Goal: Task Accomplishment & Management: Complete application form

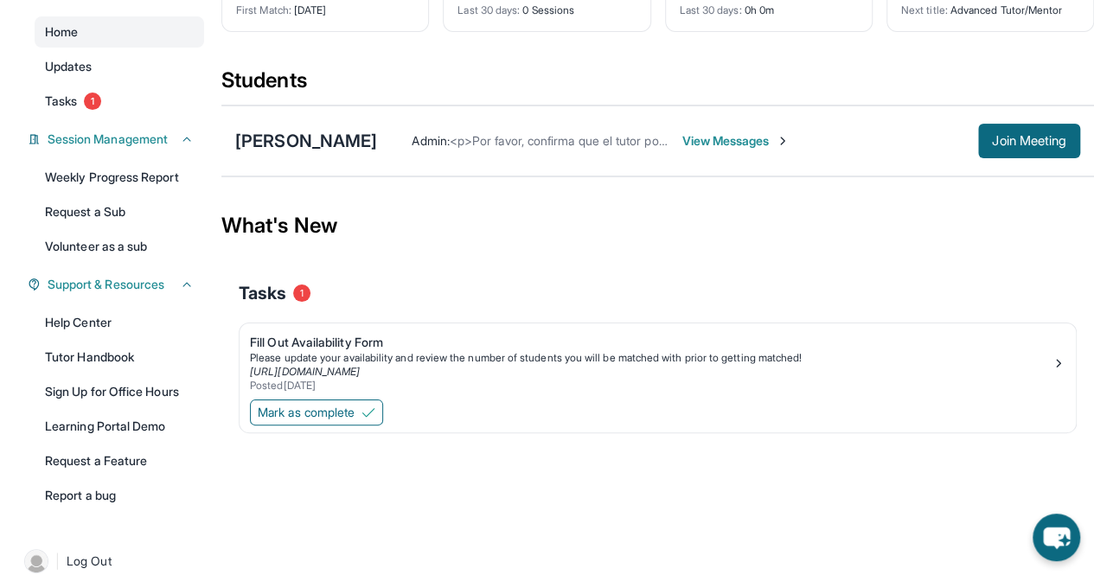
scroll to position [175, 0]
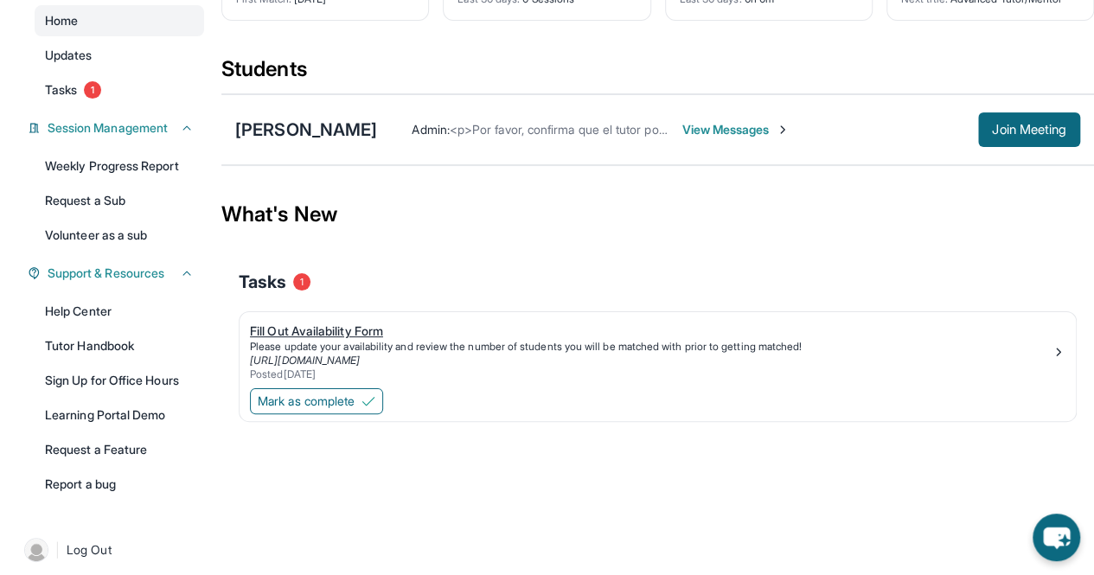
click at [350, 323] on div "Fill Out Availability Form" at bounding box center [651, 331] width 802 height 17
click at [355, 399] on span "Mark as complete" at bounding box center [306, 401] width 97 height 17
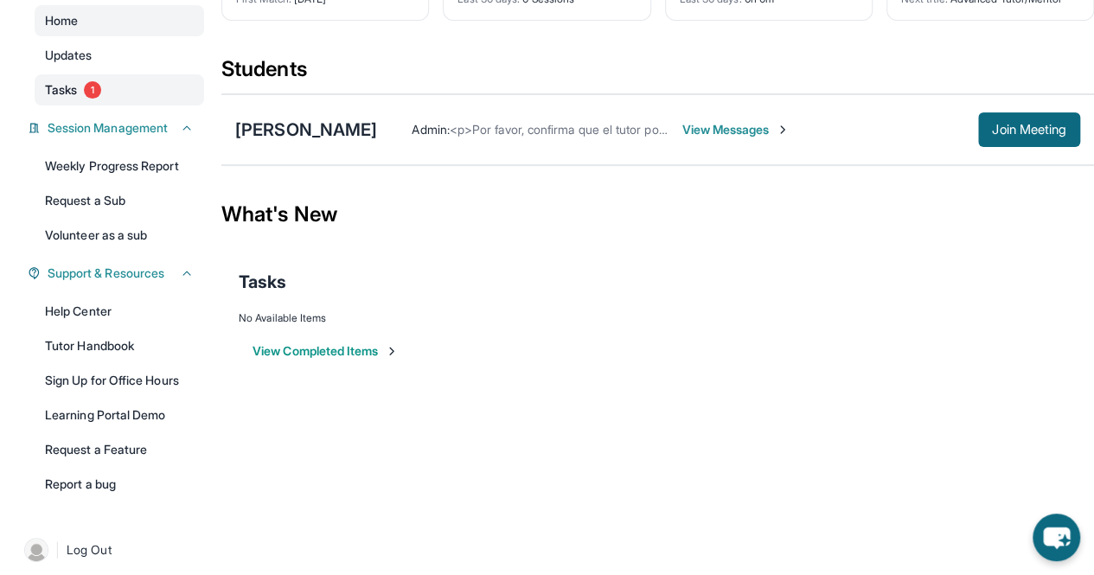
click at [74, 93] on span "Tasks" at bounding box center [61, 89] width 32 height 17
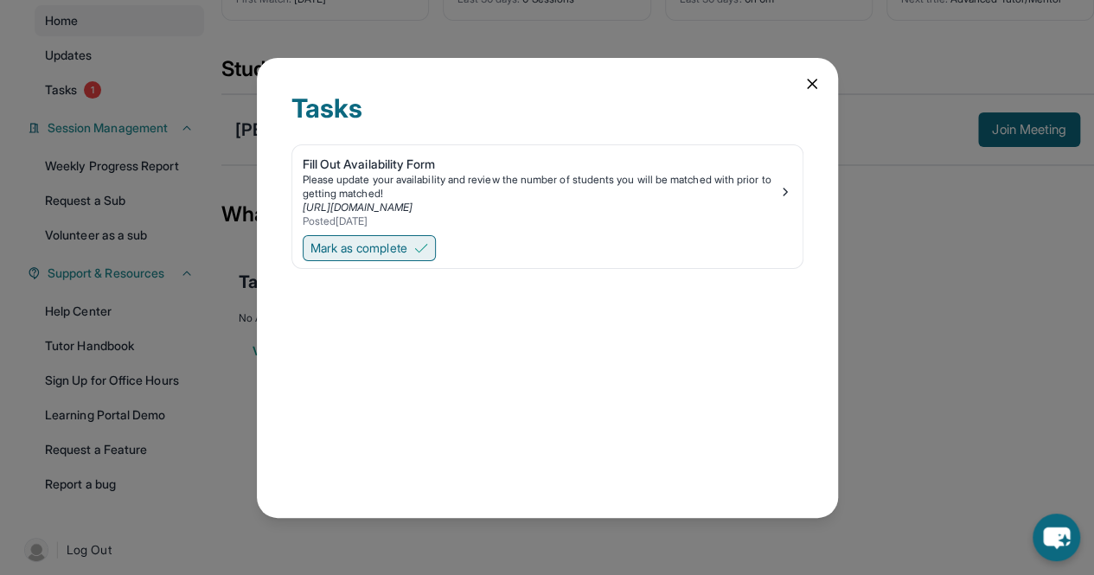
click at [367, 240] on span "Mark as complete" at bounding box center [358, 248] width 97 height 17
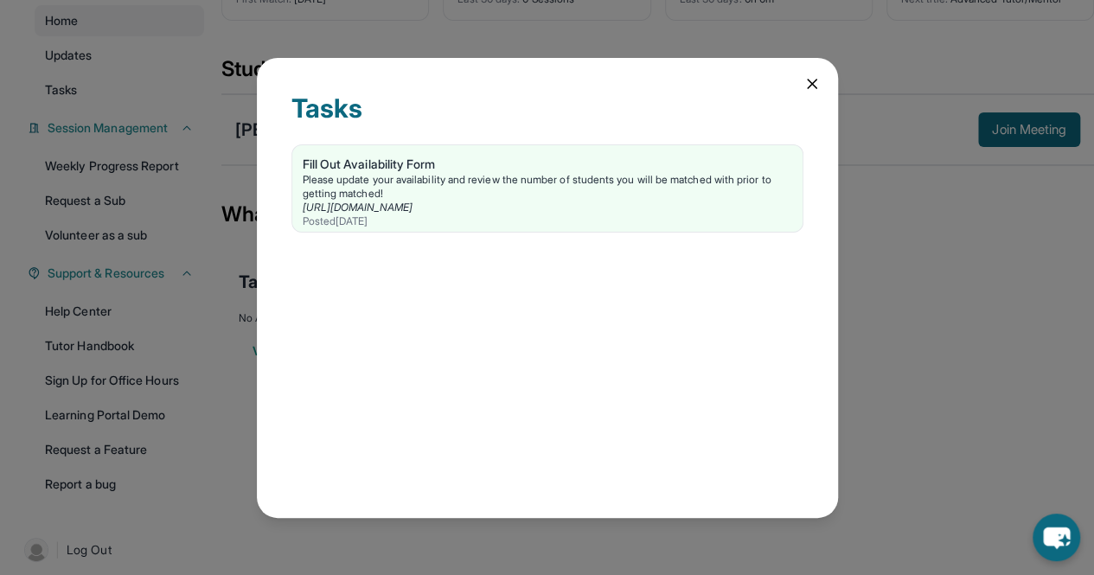
click at [821, 74] on div "Tasks Fill Out Availability Form Please update your availability and review the…" at bounding box center [547, 288] width 581 height 460
click at [815, 80] on icon at bounding box center [812, 84] width 9 height 9
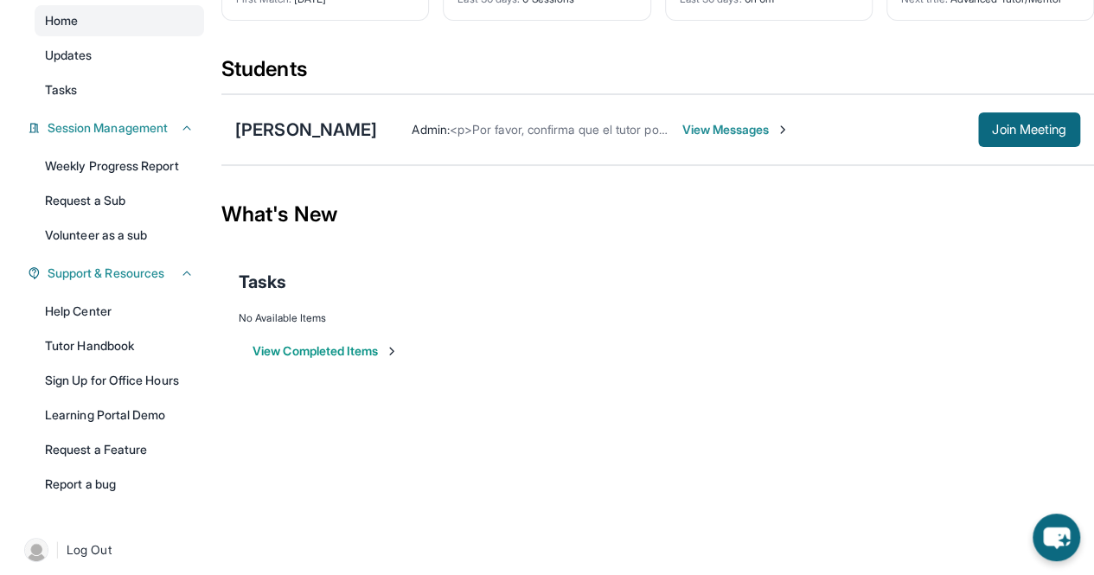
click at [789, 127] on span "View Messages" at bounding box center [735, 129] width 108 height 17
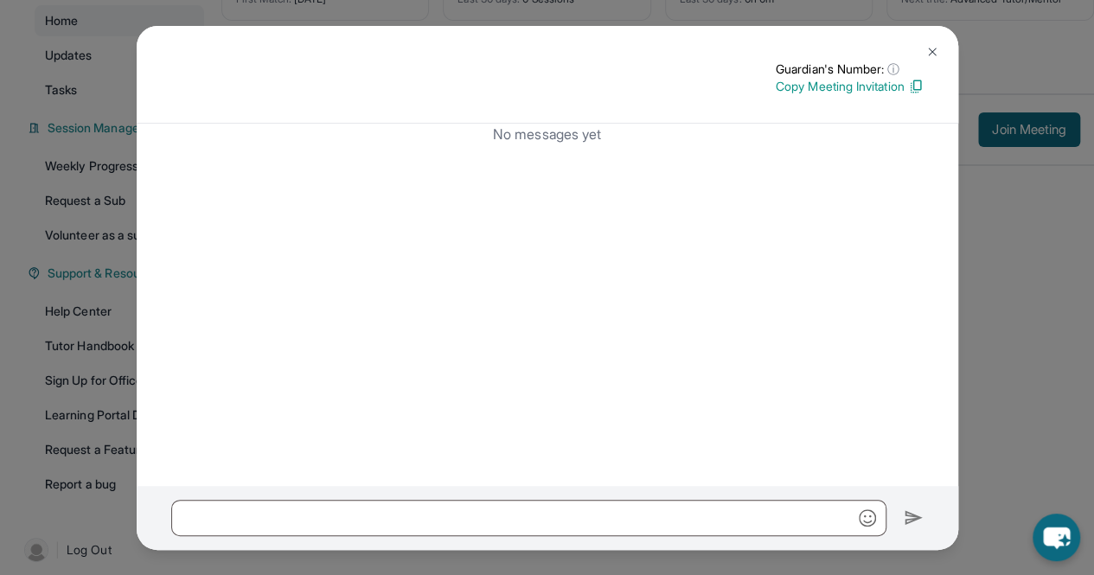
click at [929, 48] on img at bounding box center [932, 52] width 14 height 14
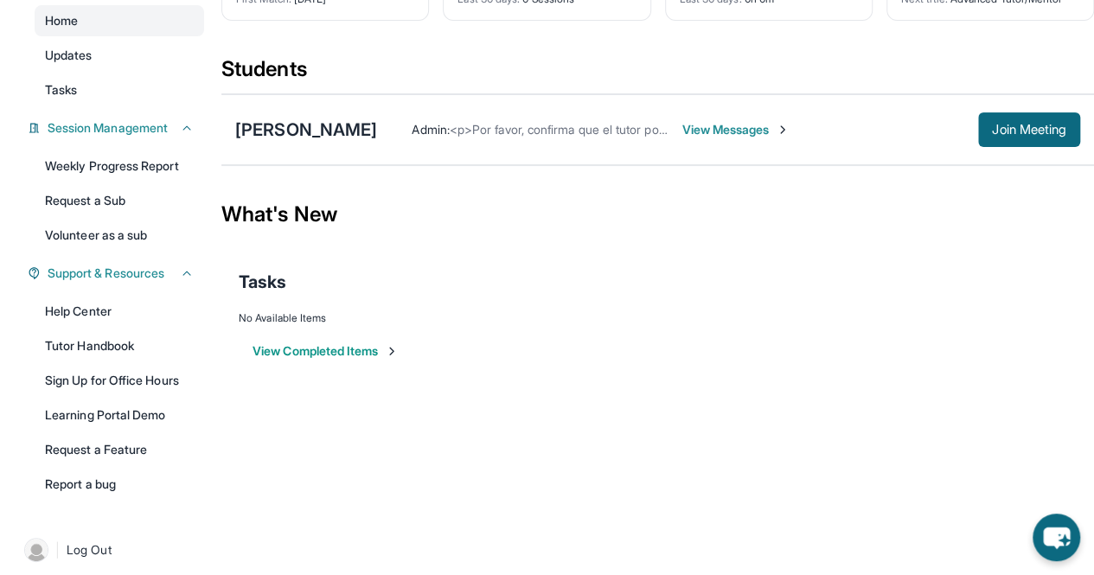
click at [789, 126] on img at bounding box center [783, 130] width 14 height 14
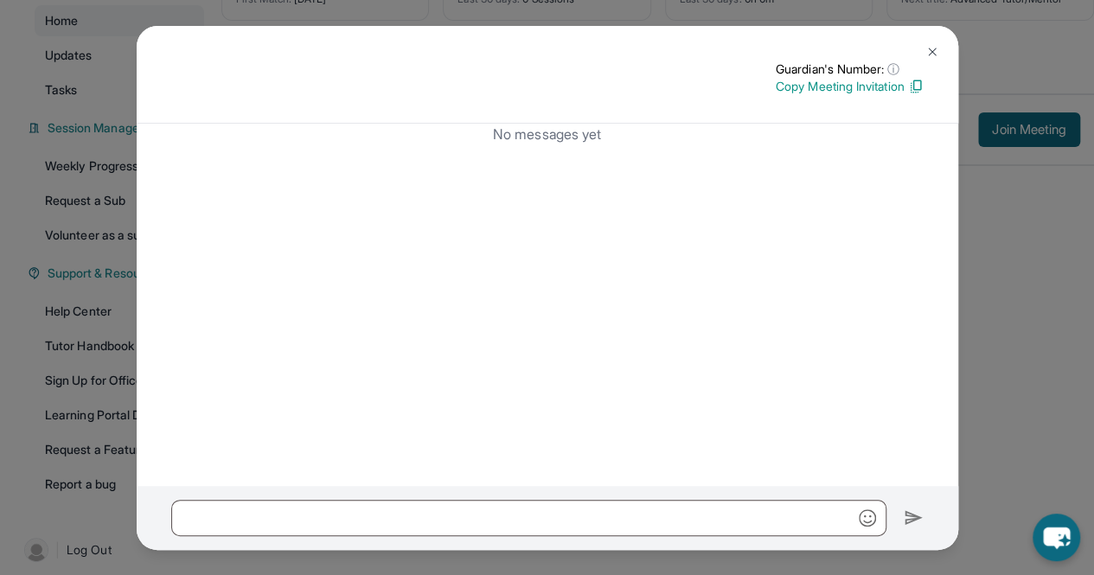
click at [920, 51] on button at bounding box center [932, 52] width 35 height 35
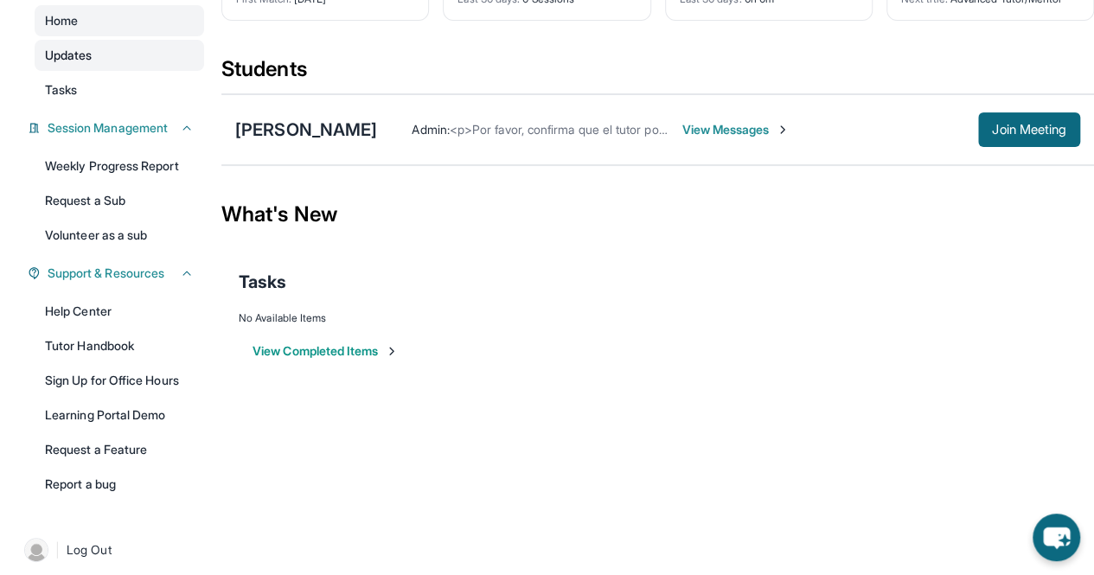
click at [114, 43] on link "Updates" at bounding box center [119, 55] width 169 height 31
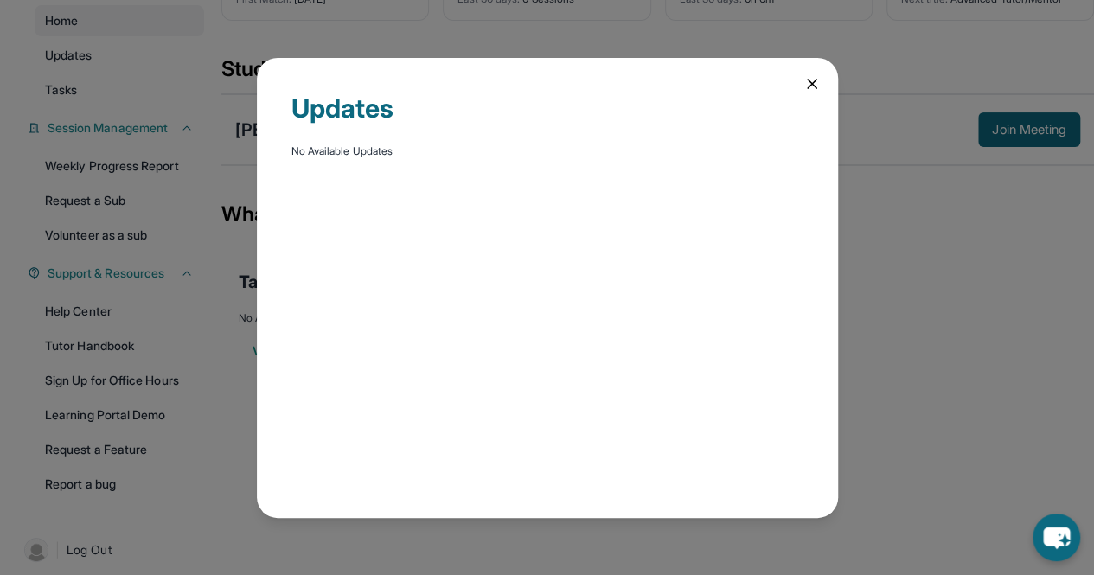
click at [810, 74] on div "Updates No Available Updates" at bounding box center [547, 288] width 581 height 460
click at [816, 86] on icon at bounding box center [811, 83] width 17 height 17
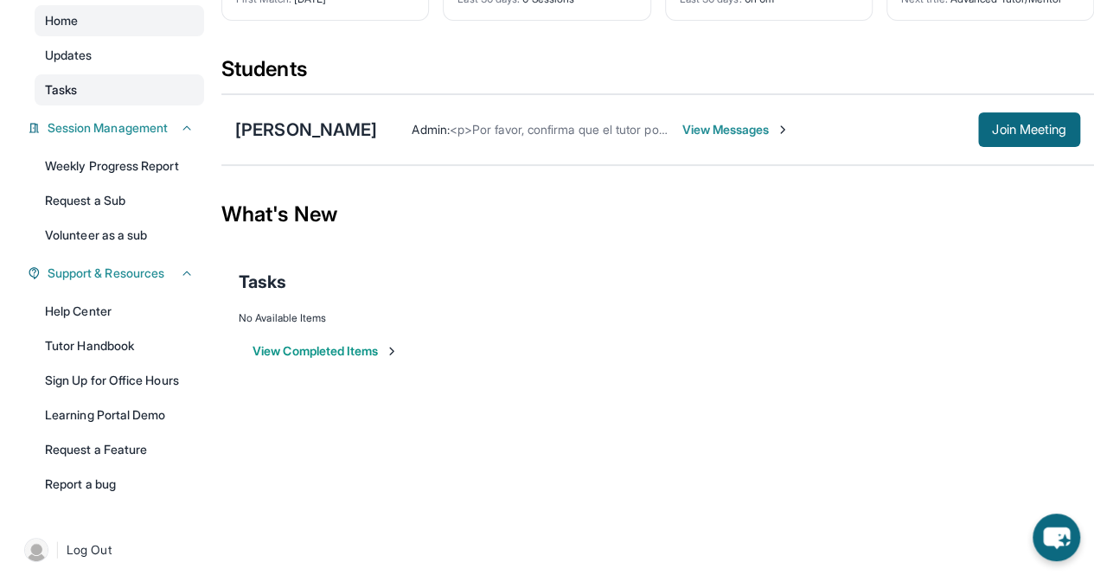
click at [137, 93] on link "Tasks" at bounding box center [119, 89] width 169 height 31
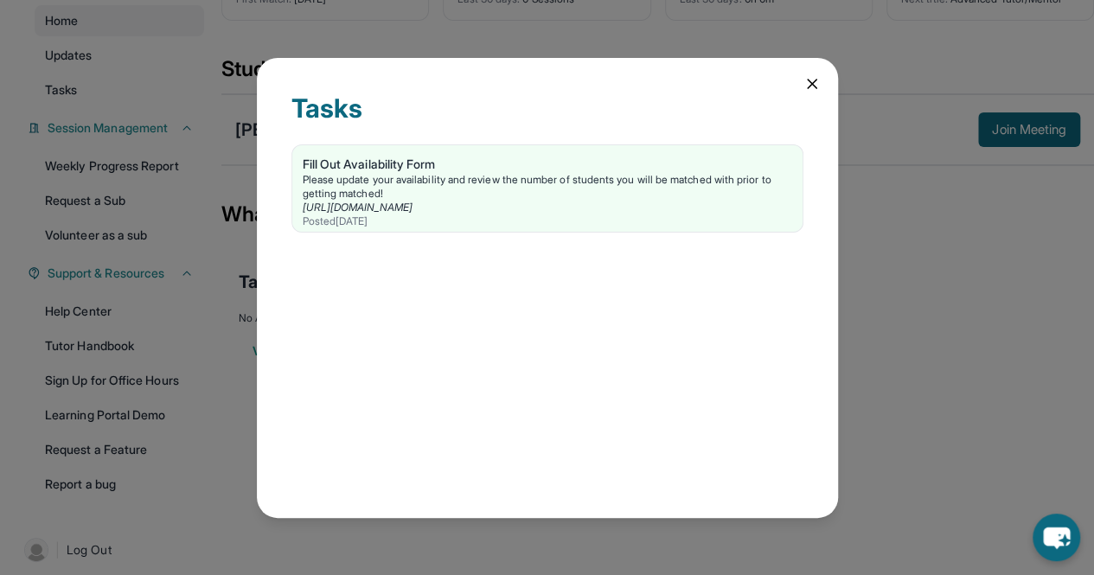
click at [798, 77] on div "Tasks Fill Out Availability Form Please update your availability and review the…" at bounding box center [547, 288] width 581 height 460
click at [803, 87] on icon at bounding box center [811, 83] width 17 height 17
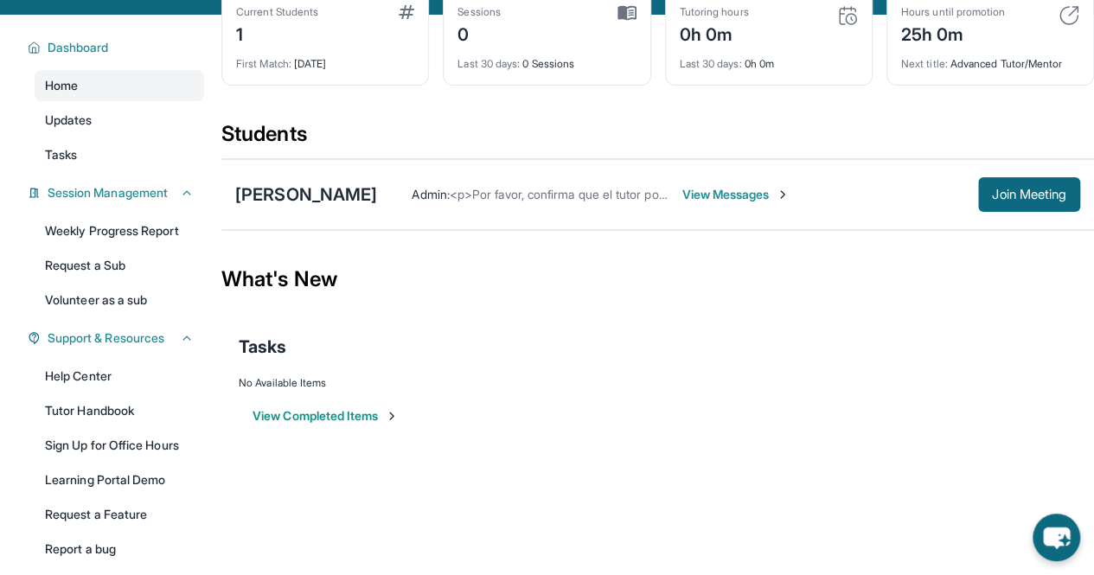
scroll to position [111, 0]
click at [778, 189] on span "View Messages" at bounding box center [735, 193] width 108 height 17
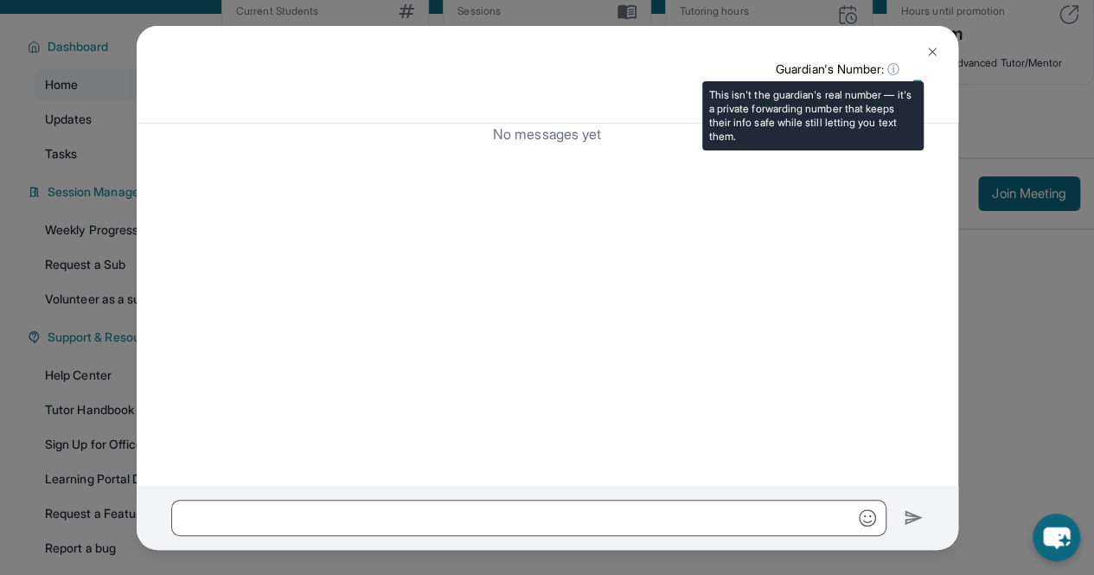
click at [889, 68] on span "ⓘ" at bounding box center [893, 69] width 12 height 17
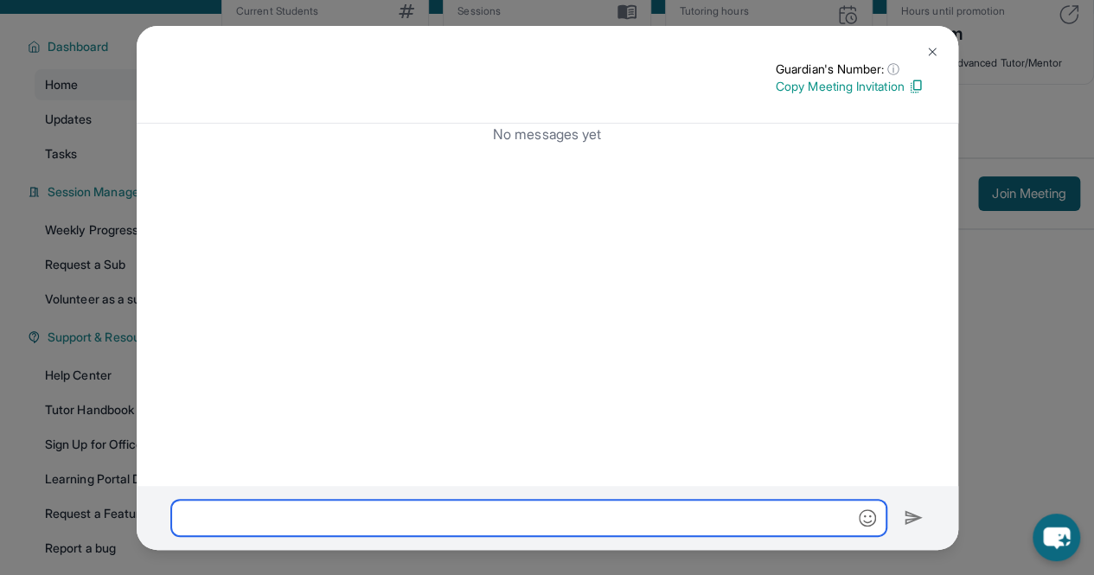
click at [569, 511] on input "text" at bounding box center [528, 518] width 715 height 36
type input "*"
type input "**********"
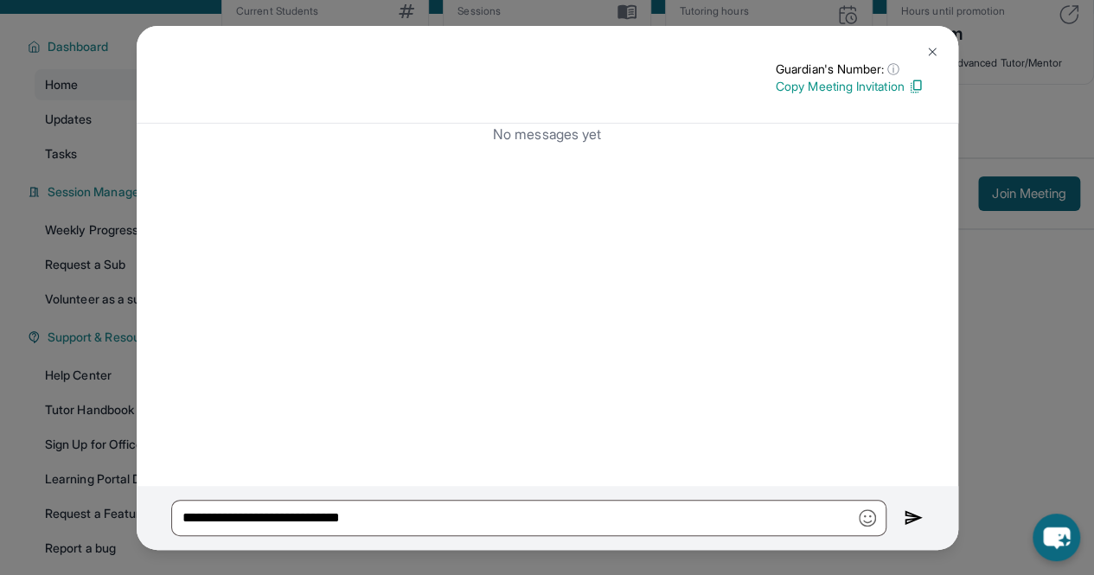
click at [930, 39] on button at bounding box center [932, 52] width 35 height 35
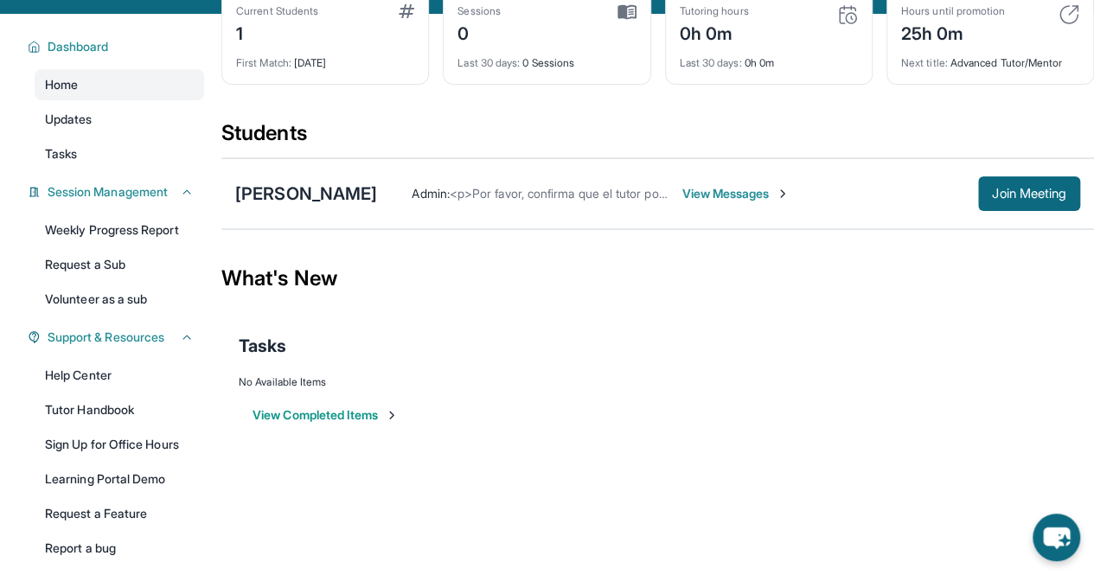
click at [789, 185] on span "View Messages" at bounding box center [735, 193] width 108 height 17
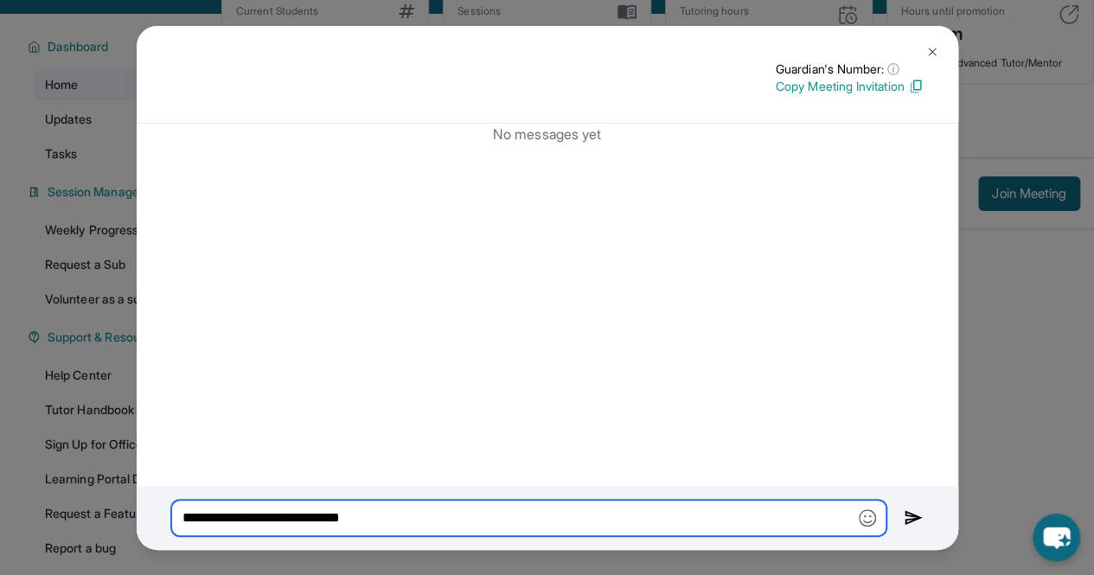
click at [626, 503] on input "**********" at bounding box center [528, 518] width 715 height 36
type input "**********"
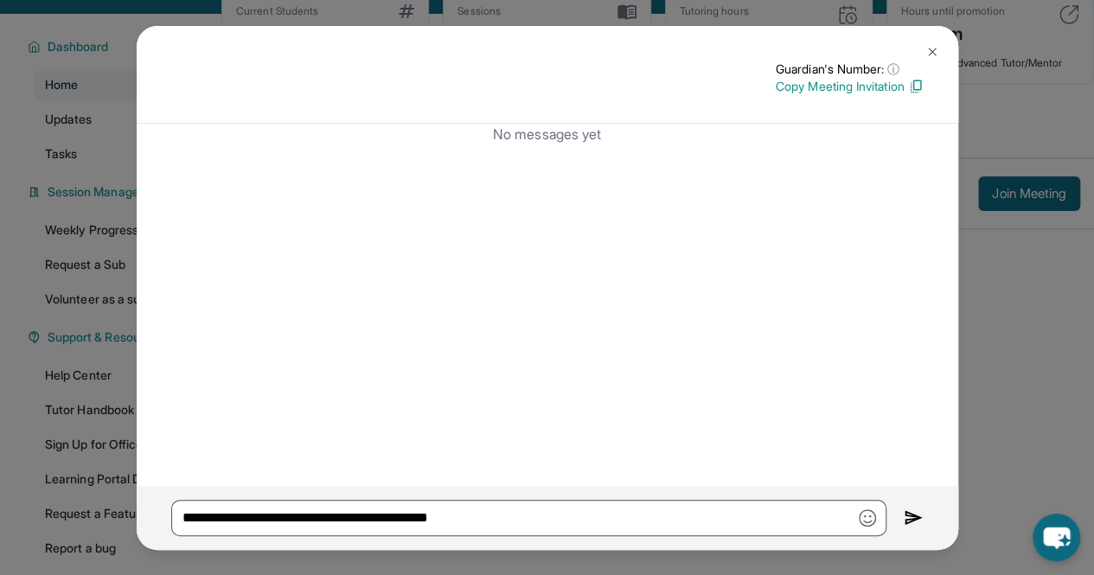
click at [930, 46] on img at bounding box center [932, 52] width 14 height 14
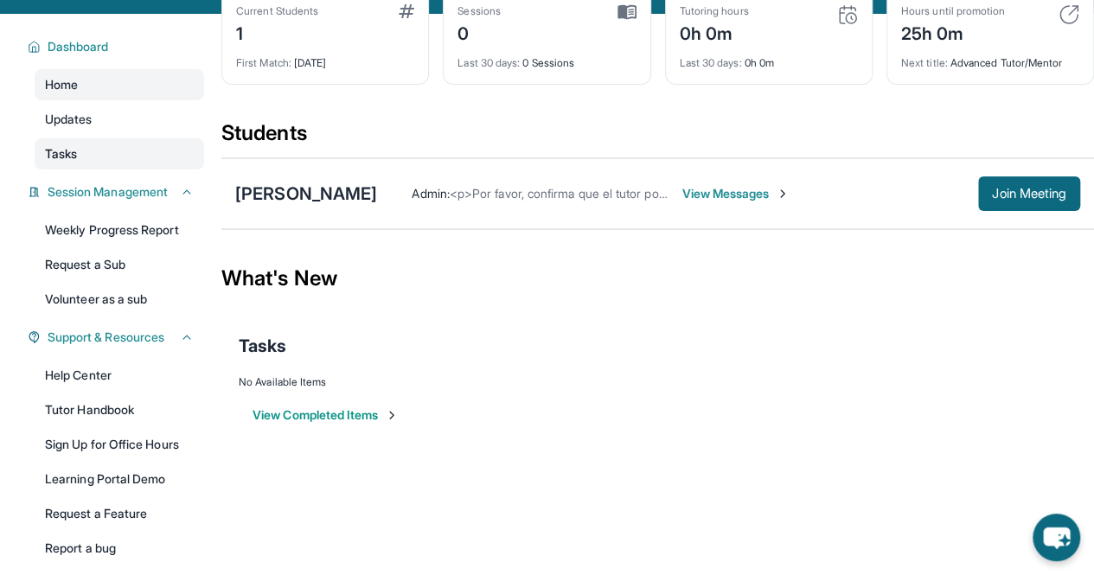
click at [101, 163] on link "Tasks" at bounding box center [119, 153] width 169 height 31
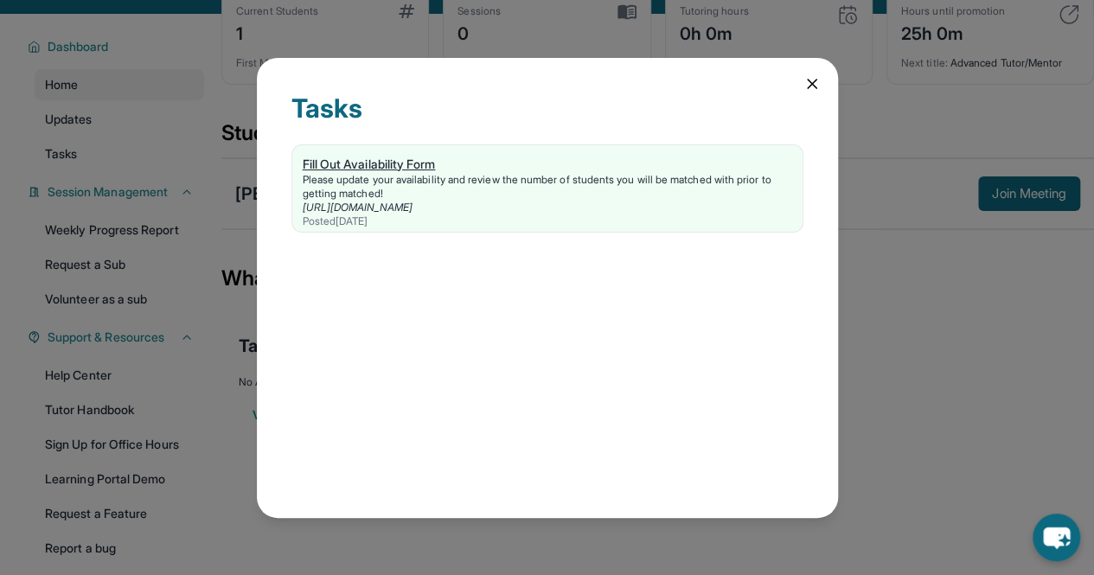
click at [377, 157] on div "Fill Out Availability Form" at bounding box center [547, 164] width 489 height 17
click at [783, 93] on div "Tasks" at bounding box center [547, 119] width 512 height 52
click at [794, 88] on div "Tasks Fill Out Availability Form Please update your availability and review the…" at bounding box center [547, 288] width 581 height 460
click at [798, 87] on div "Tasks Fill Out Availability Form Please update your availability and review the…" at bounding box center [547, 288] width 581 height 460
click at [811, 86] on icon at bounding box center [811, 83] width 17 height 17
